Goal: Check status: Check status

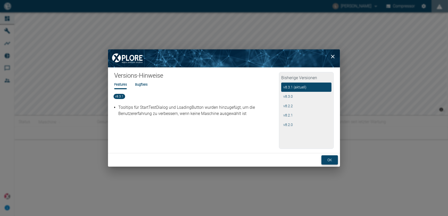
click at [328, 160] on button "ok" at bounding box center [329, 161] width 16 height 10
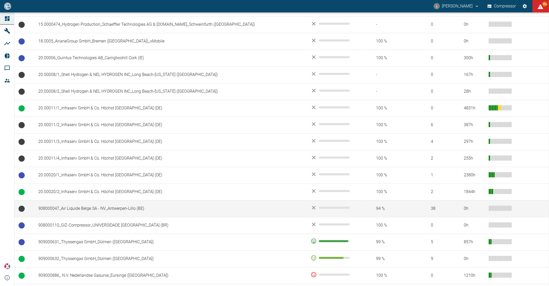
scroll to position [212, 0]
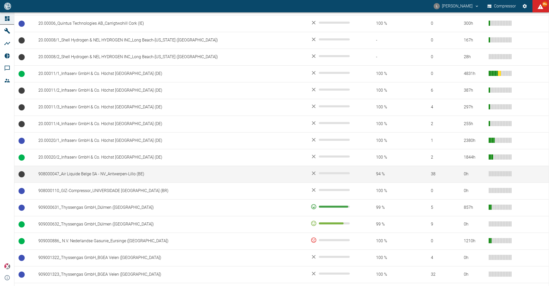
click at [109, 171] on td "908000047_Air Liquide Belge SA - NV_Antwerpen-Lillo (BE)" at bounding box center [170, 174] width 272 height 17
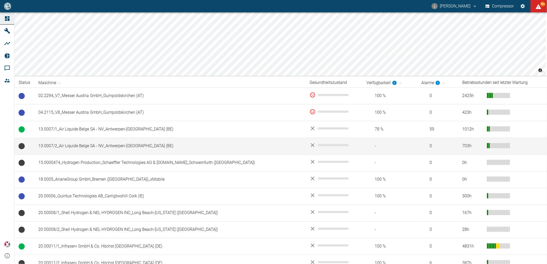
scroll to position [172, 0]
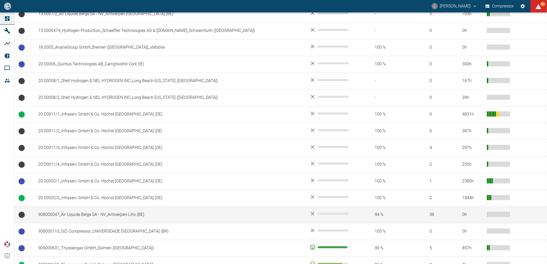
click at [90, 215] on td "908000047_Air Liquide Belge SA - NV_Antwerpen-Lillo (BE)" at bounding box center [169, 215] width 271 height 17
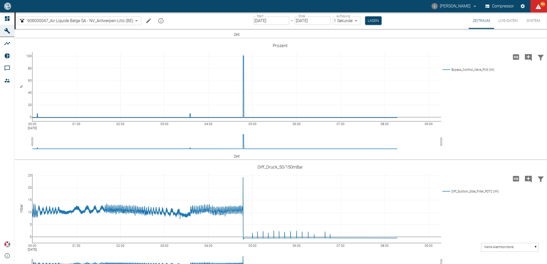
scroll to position [447, 0]
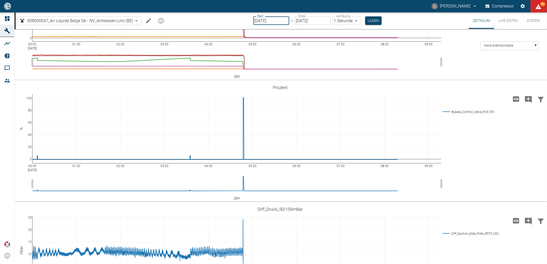
click at [280, 21] on input "09.09.2025" at bounding box center [271, 20] width 36 height 8
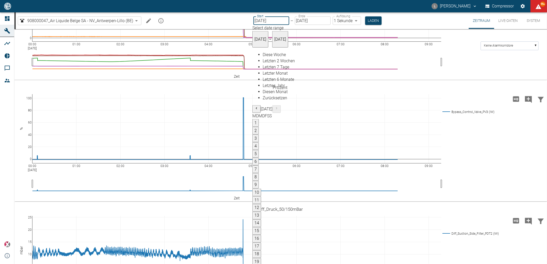
type input "04.09.2025"
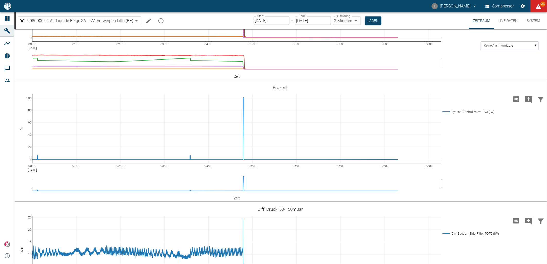
click at [356, 21] on body "L Luca Corigliano Compressor 99+ Dashboard Maschinen Analysen Reports Kommentar…" at bounding box center [273, 132] width 547 height 264
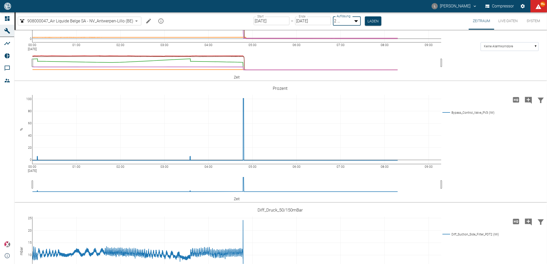
type input "1sec"
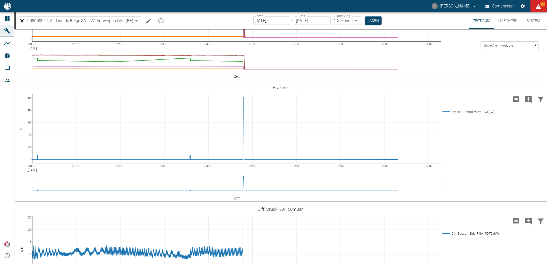
click at [373, 21] on button "Laden" at bounding box center [373, 20] width 16 height 8
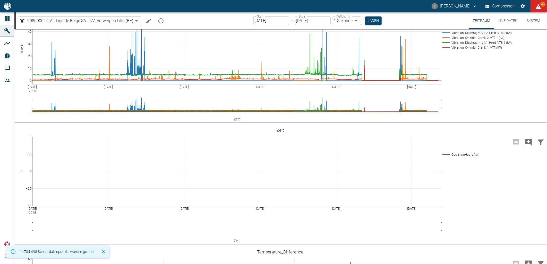
scroll to position [425, 0]
